Goal: Navigation & Orientation: Find specific page/section

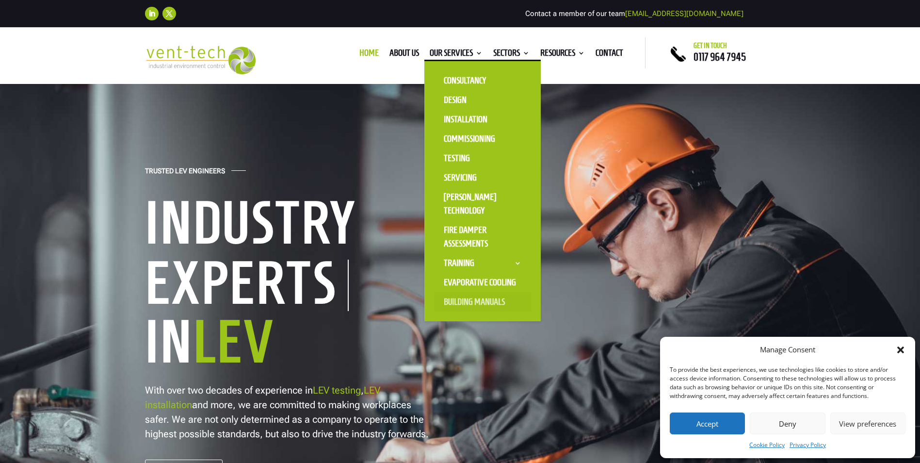
click at [476, 301] on link "Building Manuals" at bounding box center [482, 301] width 97 height 19
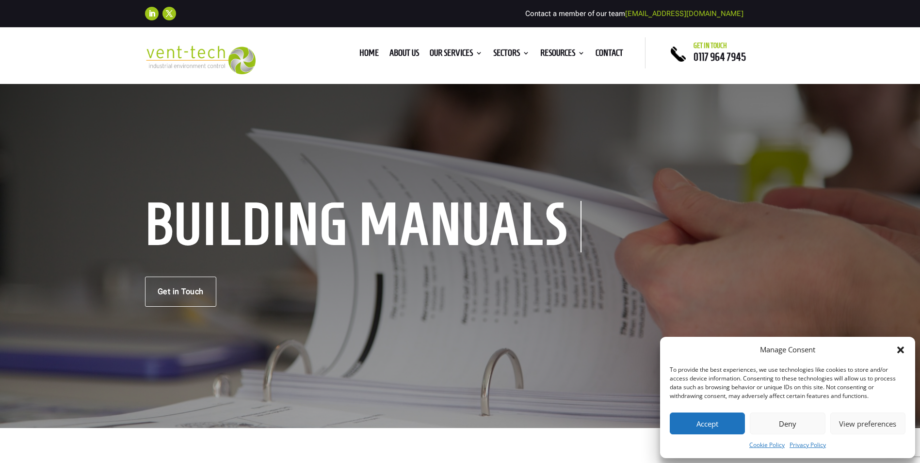
click at [702, 423] on button "Accept" at bounding box center [707, 423] width 75 height 22
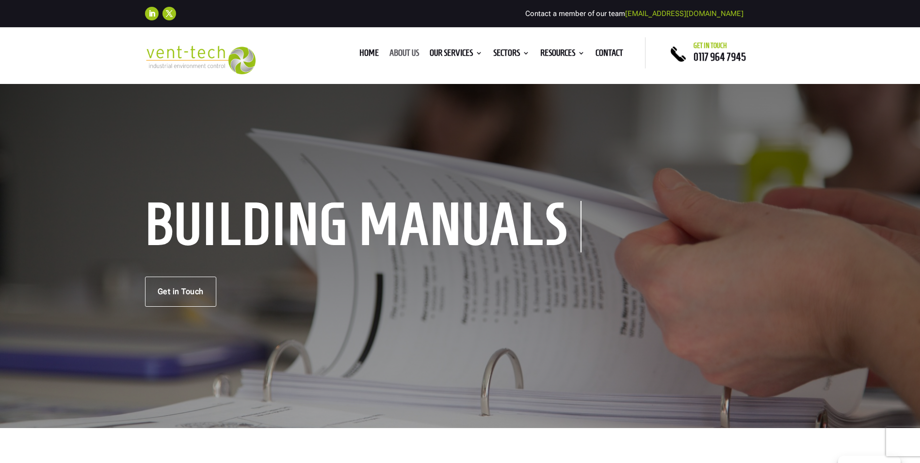
click at [406, 54] on link "About us" at bounding box center [404, 54] width 30 height 11
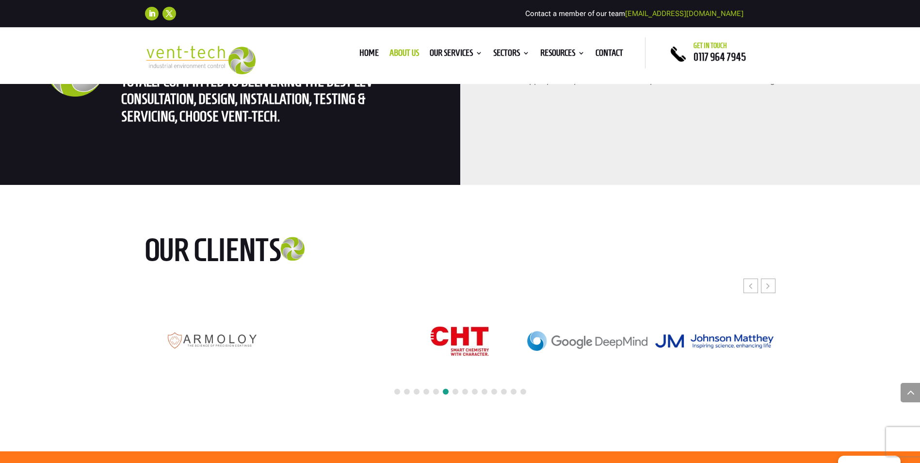
scroll to position [2328, 0]
